Goal: Task Accomplishment & Management: Use online tool/utility

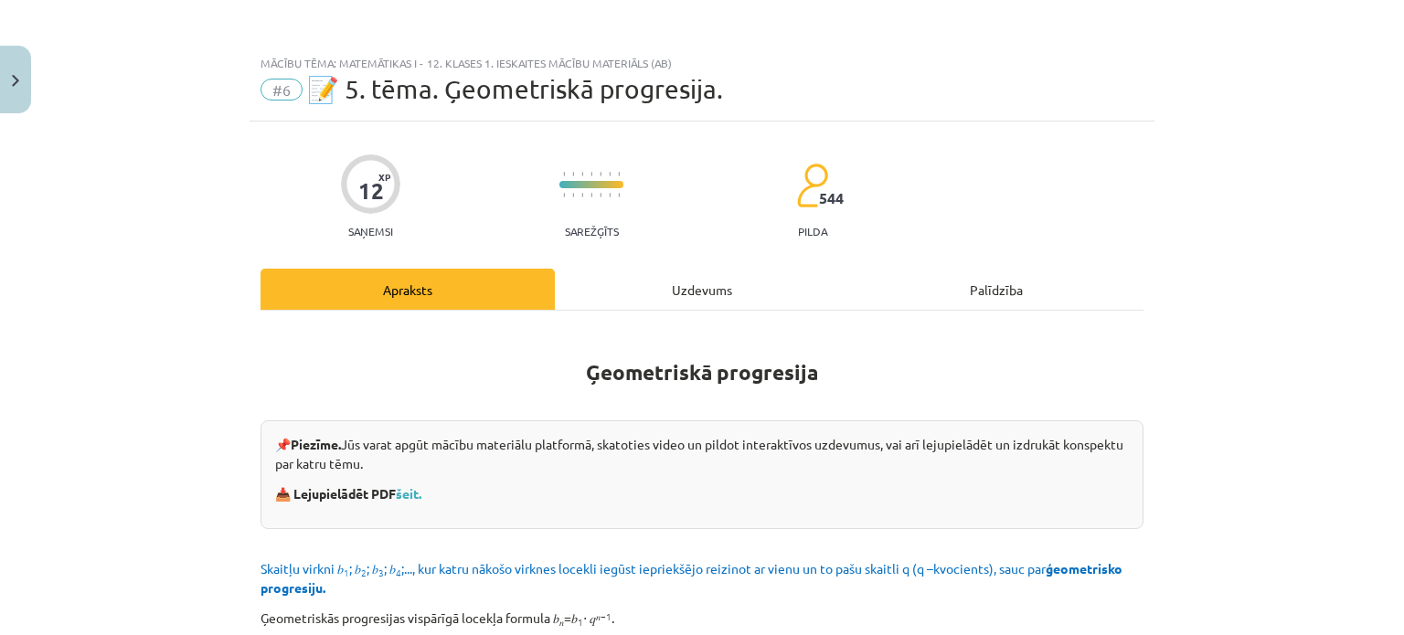
scroll to position [2172, 0]
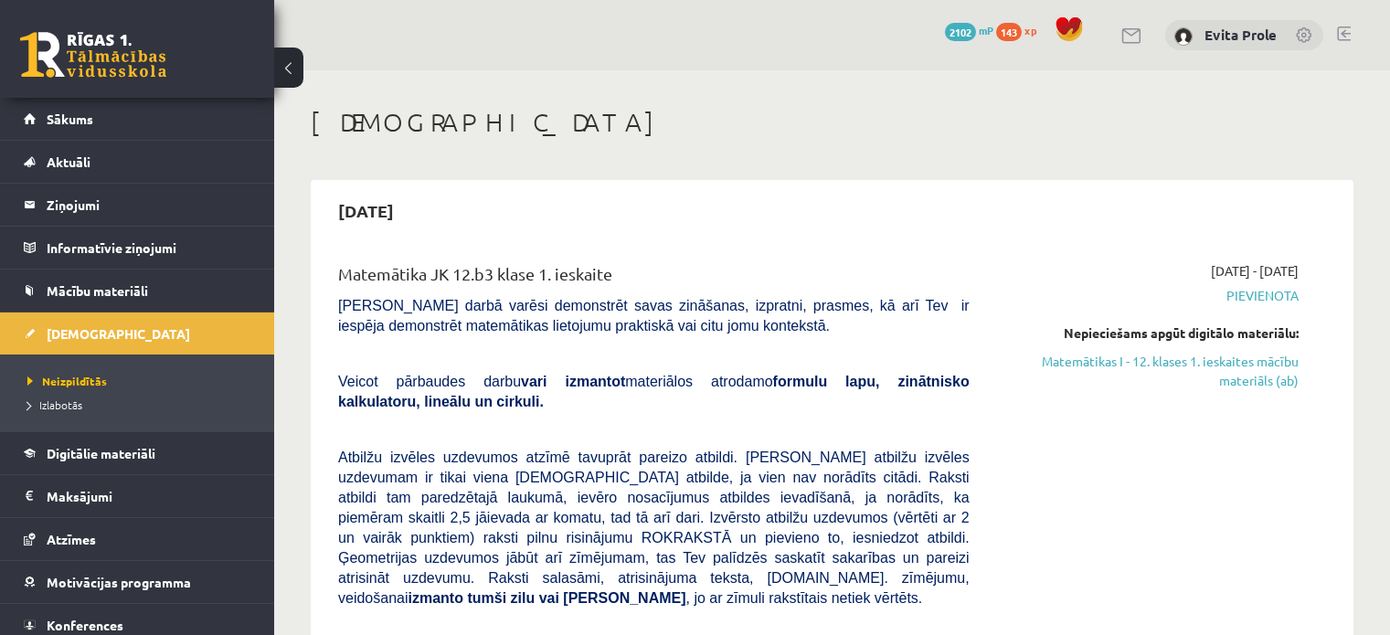
scroll to position [165, 0]
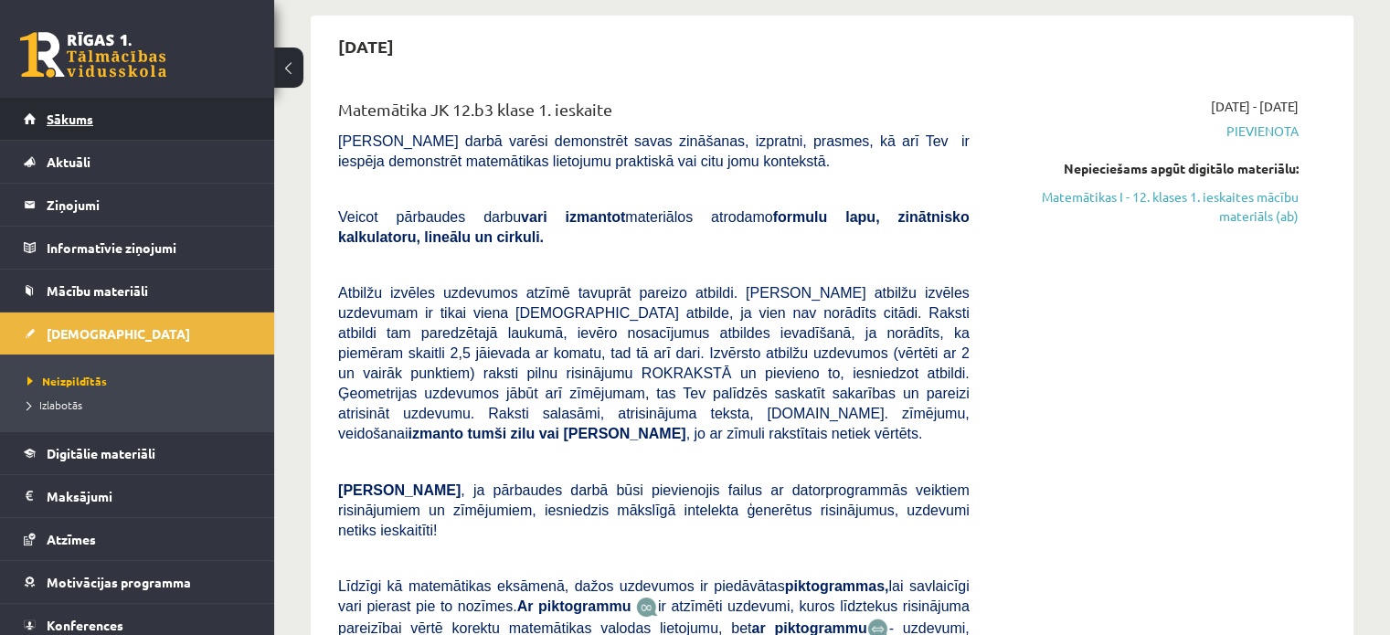
click at [50, 130] on link "Sākums" at bounding box center [138, 119] width 228 height 42
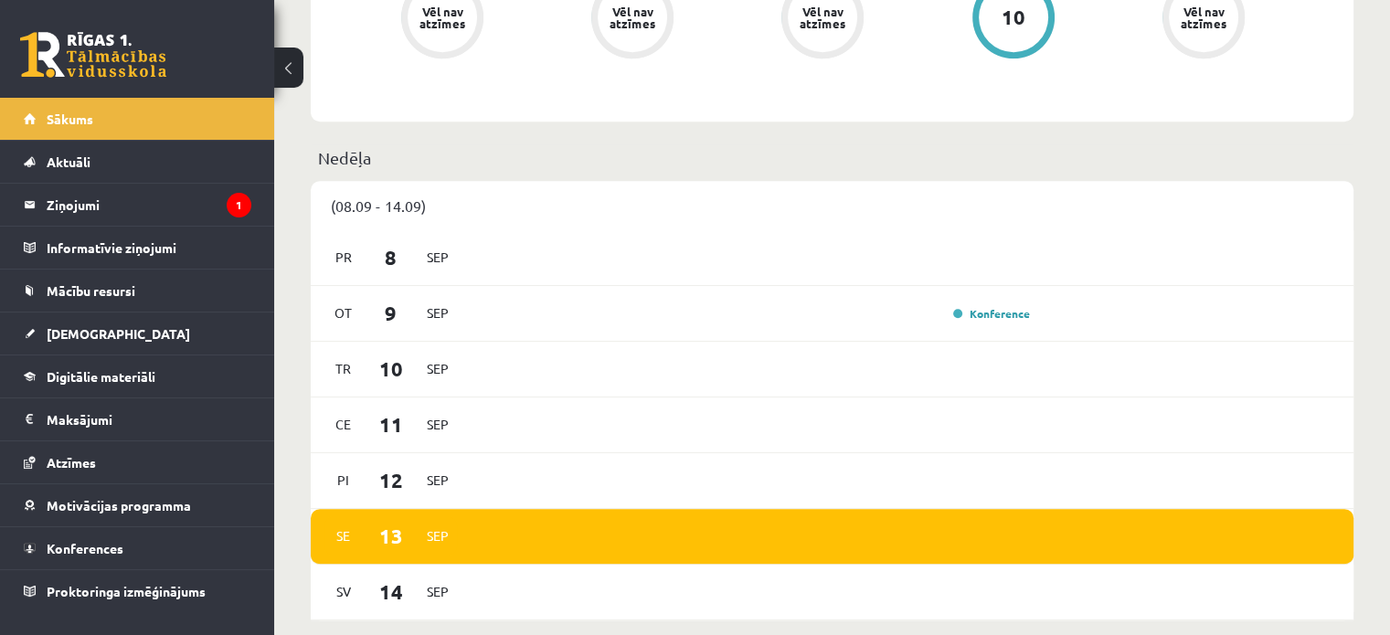
scroll to position [837, 0]
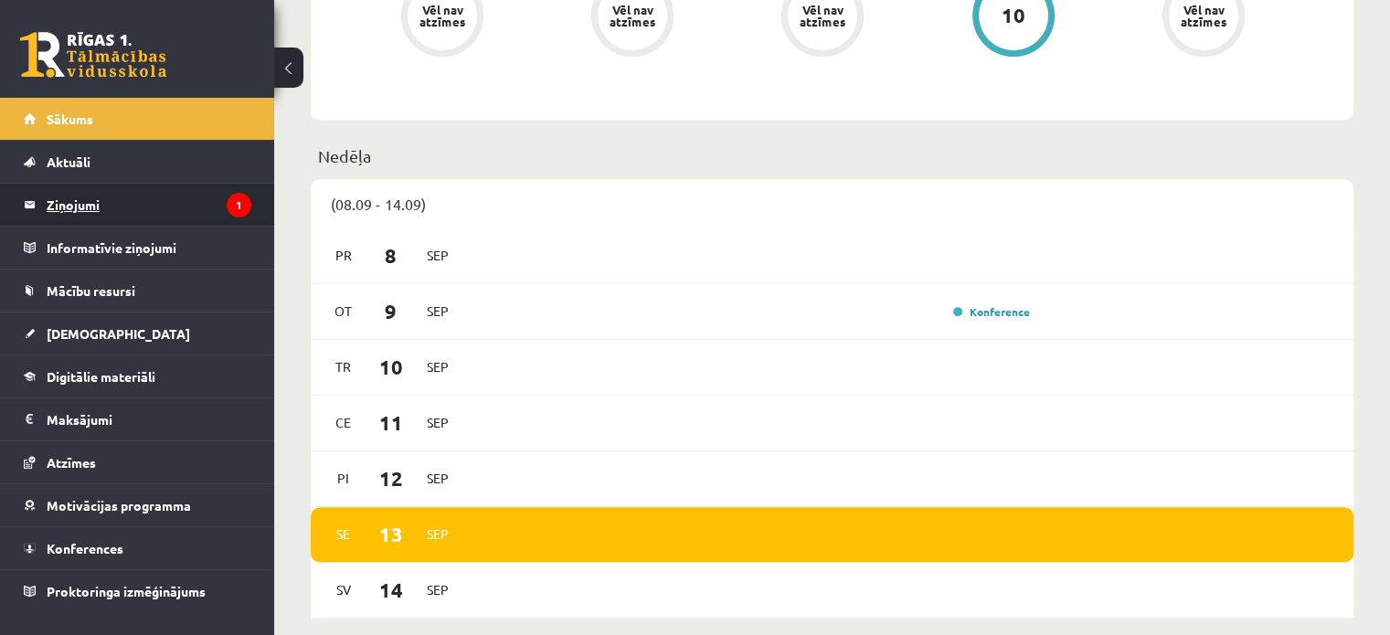
click at [162, 217] on legend "Ziņojumi 1" at bounding box center [149, 205] width 205 height 42
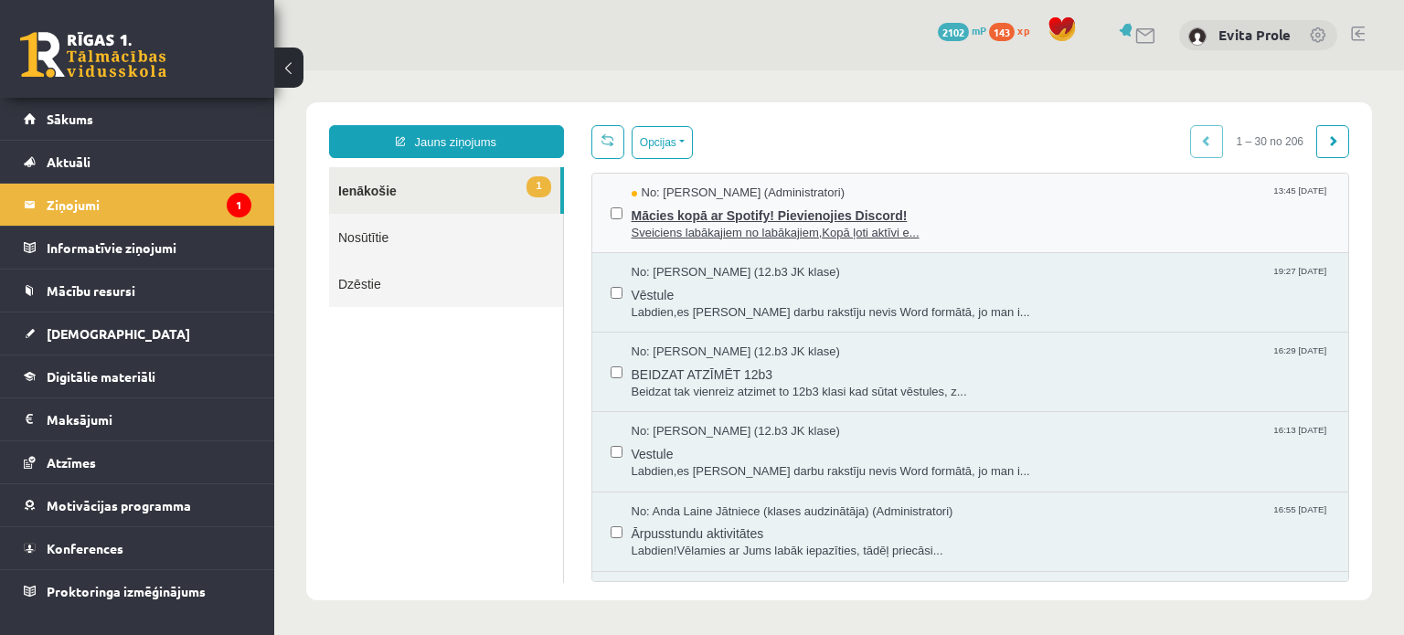
click at [673, 219] on span "Mācies kopā ar Spotify! Pievienojies Discord!" at bounding box center [981, 213] width 699 height 23
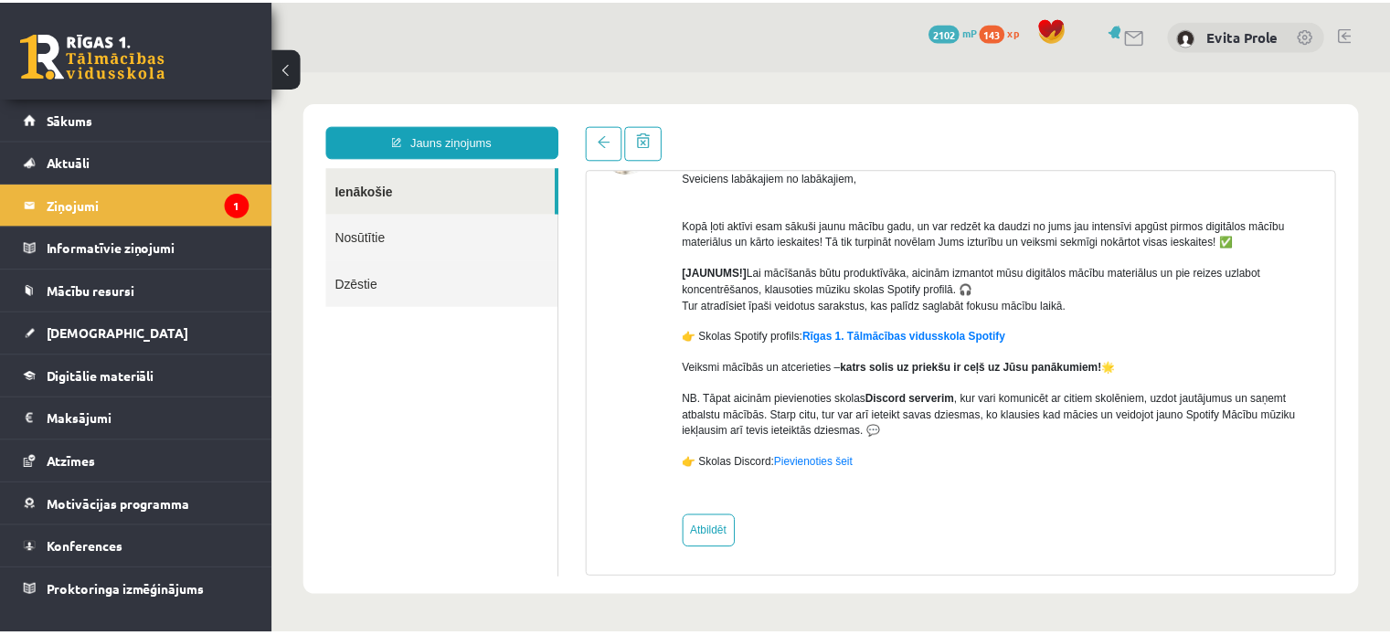
scroll to position [133, 0]
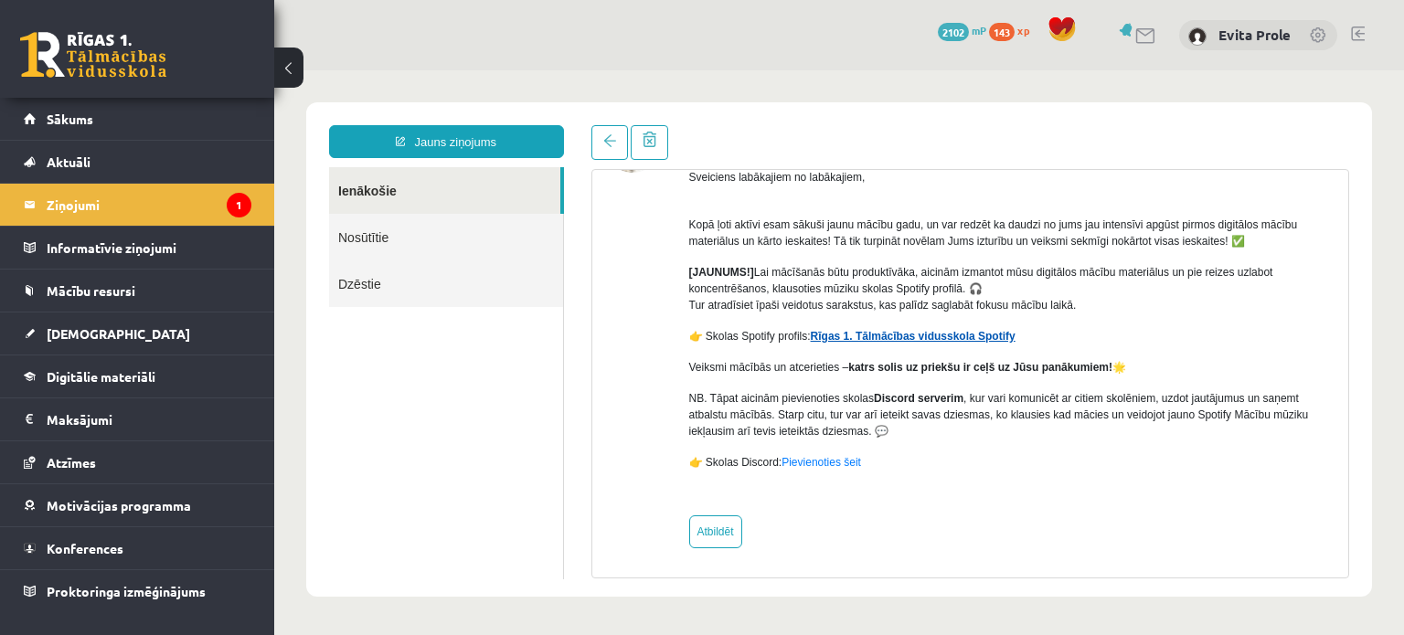
click at [961, 333] on link "Rīgas 1. Tālmācības vidusskola Spotify" at bounding box center [913, 336] width 205 height 13
click at [74, 337] on span "[DEMOGRAPHIC_DATA]" at bounding box center [119, 333] width 144 height 16
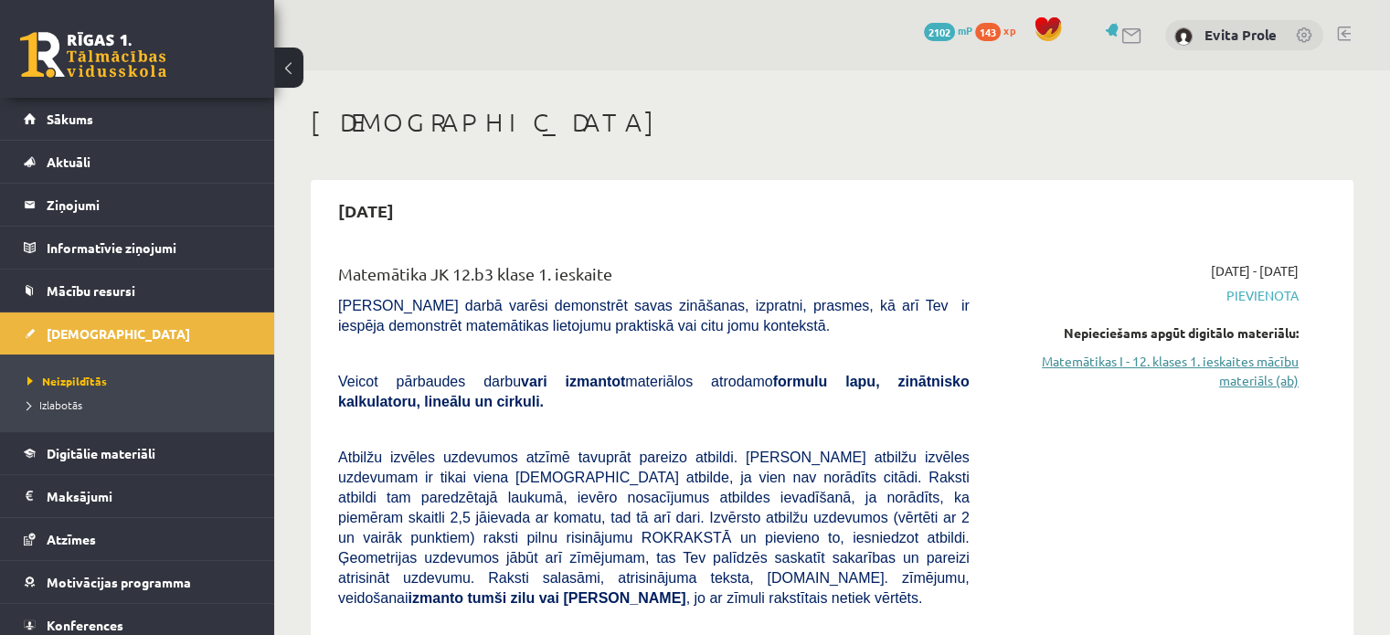
click at [1164, 360] on link "Matemātikas I - 12. klases 1. ieskaites mācību materiāls (ab)" at bounding box center [1148, 371] width 302 height 38
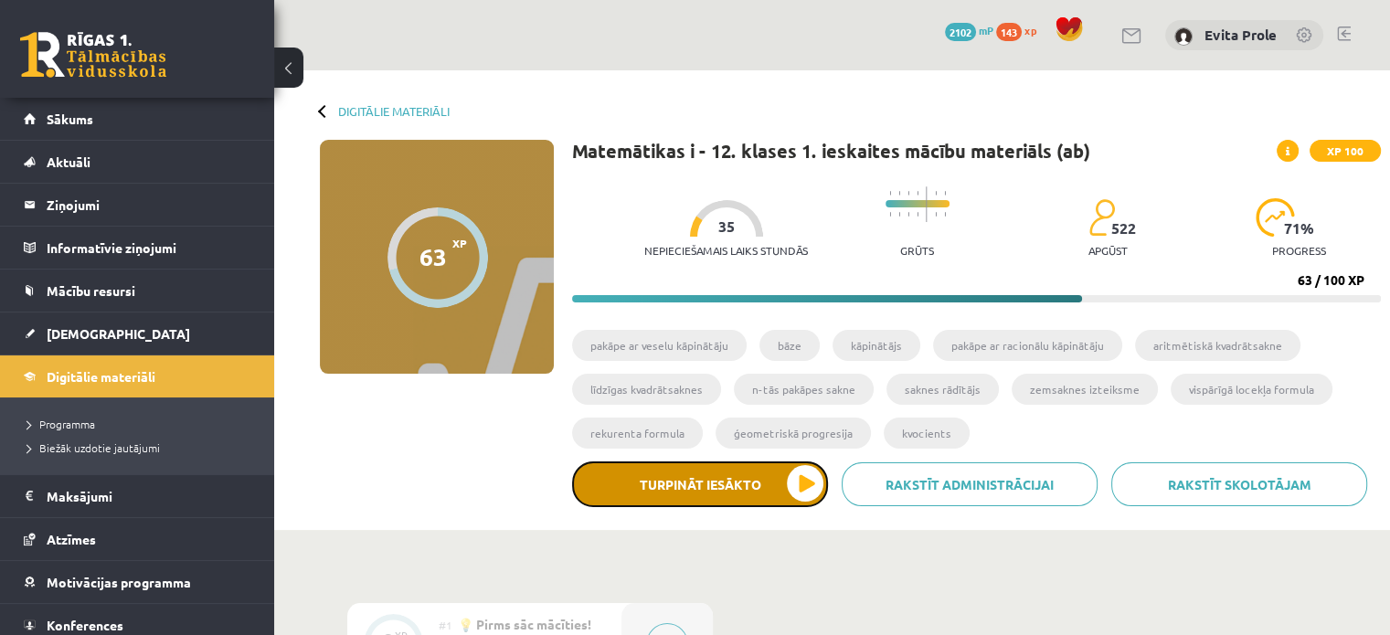
click at [698, 484] on button "Turpināt iesākto" at bounding box center [700, 485] width 256 height 46
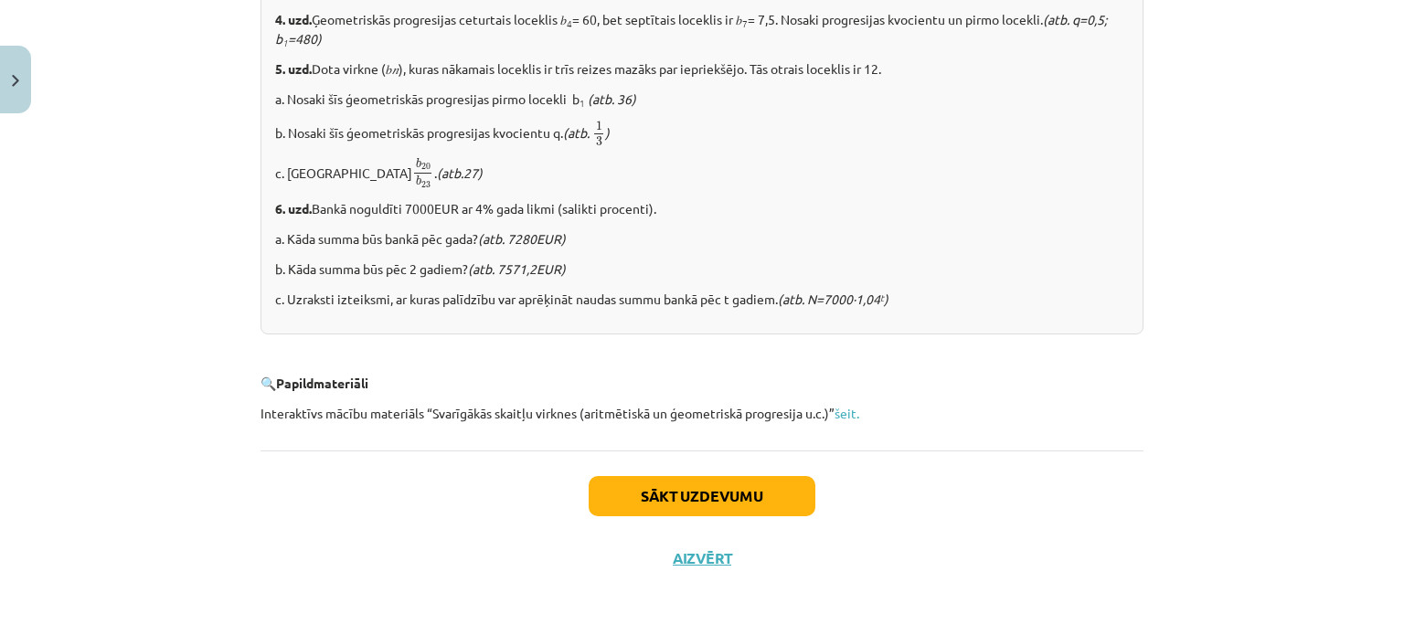
scroll to position [2326, 0]
